Goal: Go to known website: Access a specific website the user already knows

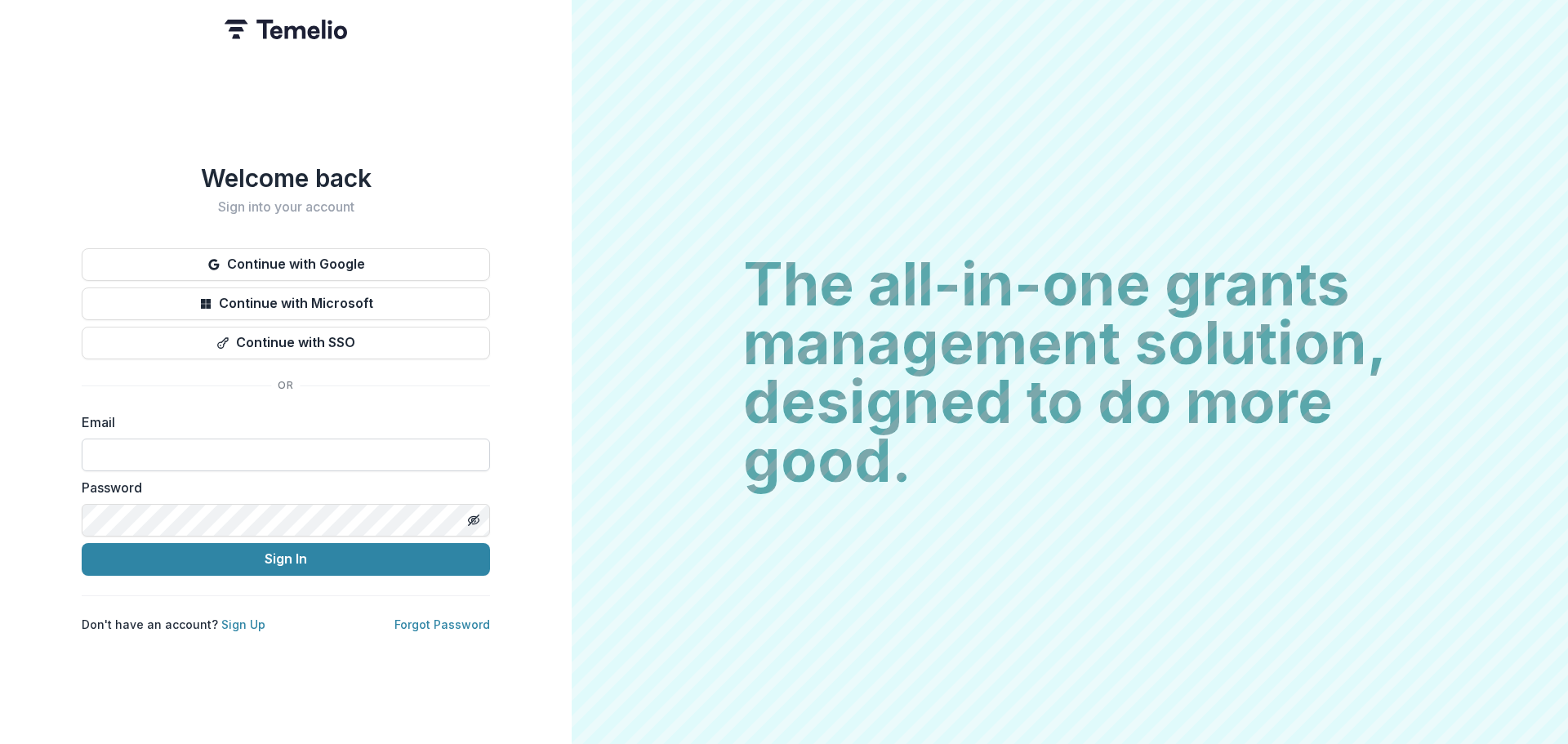
click at [107, 444] on input at bounding box center [285, 454] width 408 height 32
type input "**********"
click at [472, 513] on icon "Toggle password visibility" at bounding box center [473, 519] width 13 height 13
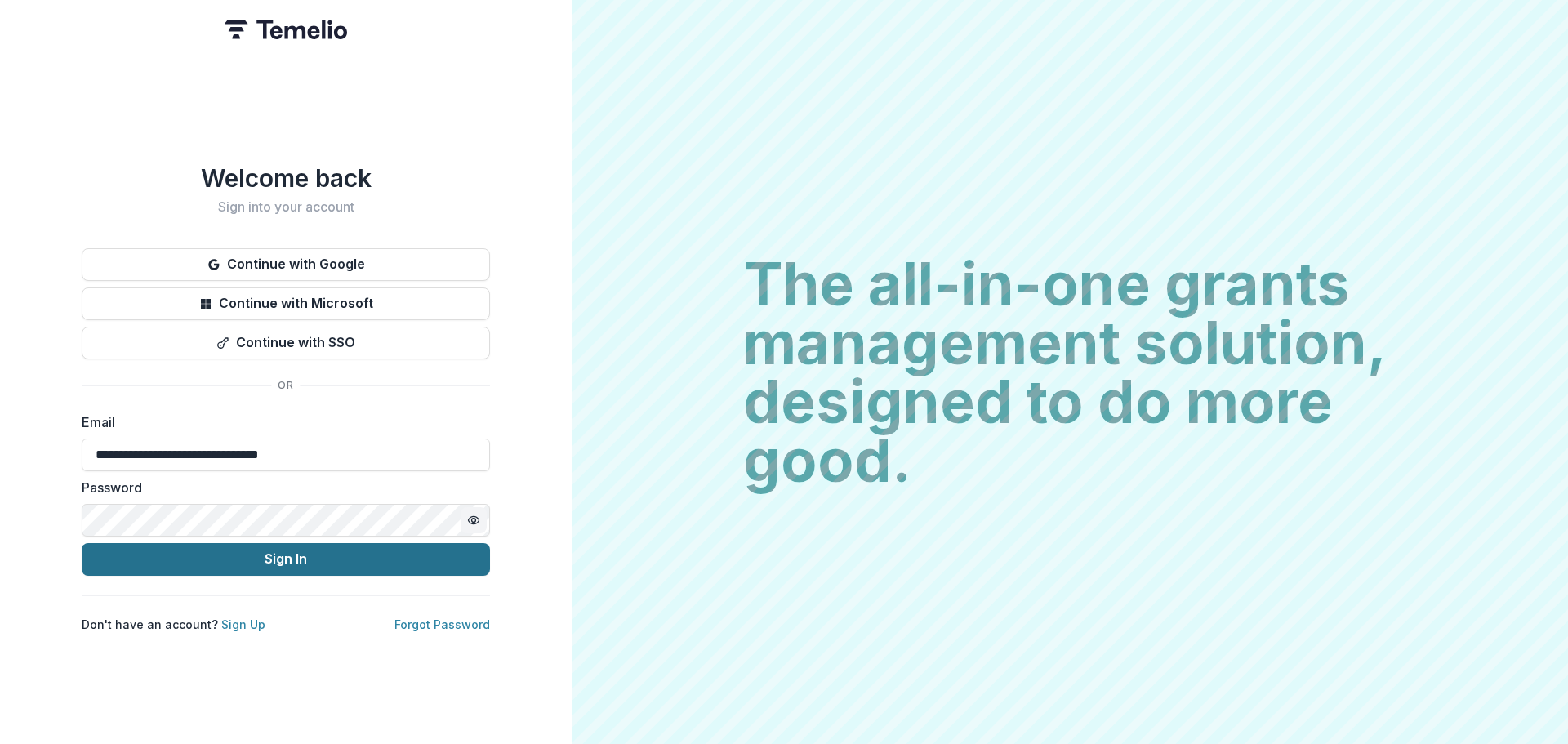
click at [279, 547] on button "Sign In" at bounding box center [285, 558] width 408 height 32
